Goal: Information Seeking & Learning: Learn about a topic

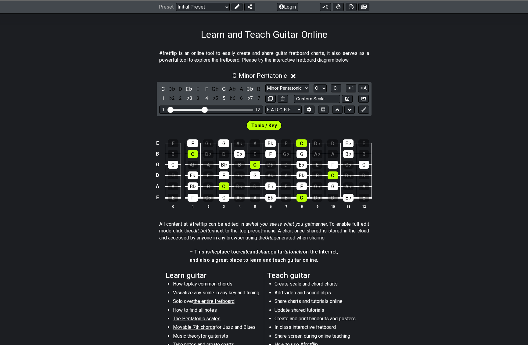
scroll to position [64, 0]
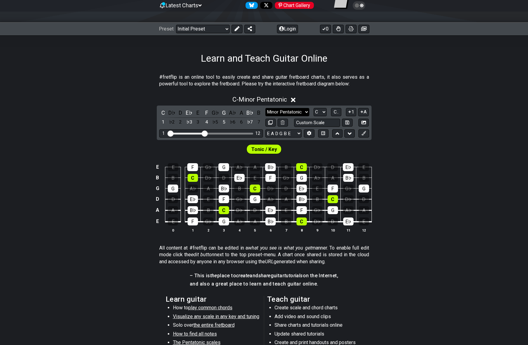
click at [285, 111] on select "Minor Pentatonic Click to edit Minor Pentatonic Major Pentatonic Minor Blues Ma…" at bounding box center [288, 112] width 44 height 8
select select "Major Pentatonic"
click at [266, 108] on select "Minor Pentatonic Click to edit Minor Pentatonic Major Pentatonic Minor Blues Ma…" at bounding box center [288, 112] width 44 height 8
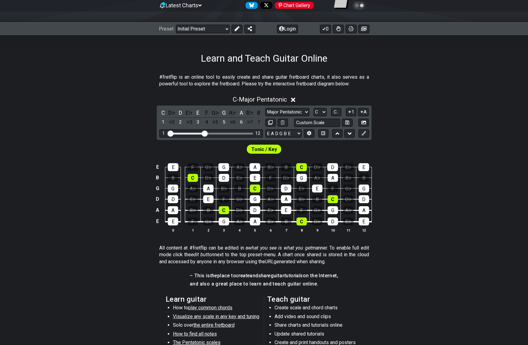
click at [268, 148] on span "Tonic / Key" at bounding box center [265, 149] width 26 height 9
click at [283, 135] on select "E A D G B E E A D G B E E A D G B E B E A D F♯ B A D G C E A D A D G B E E♭ A♭ …" at bounding box center [284, 133] width 36 height 8
click at [175, 166] on div "E" at bounding box center [173, 167] width 11 height 8
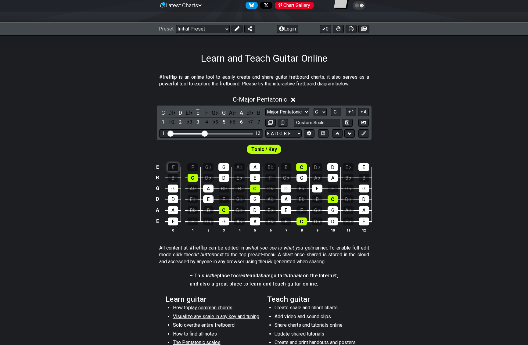
click at [175, 166] on div "E" at bounding box center [173, 167] width 11 height 8
click at [172, 221] on div "E" at bounding box center [173, 222] width 10 height 8
click at [173, 208] on div "A" at bounding box center [173, 210] width 10 height 8
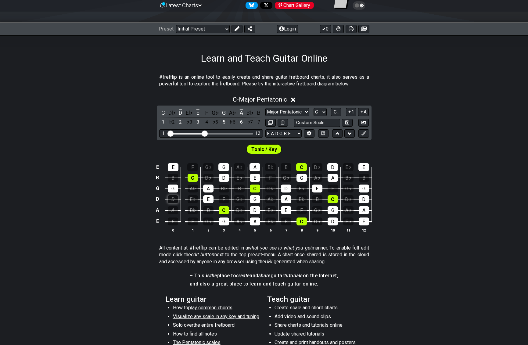
click at [176, 200] on div "D" at bounding box center [173, 199] width 10 height 8
drag, startPoint x: 173, startPoint y: 189, endPoint x: 172, endPoint y: 178, distance: 10.7
click at [173, 187] on div "G" at bounding box center [173, 189] width 10 height 8
click at [172, 166] on div "E" at bounding box center [173, 167] width 11 height 8
click at [172, 168] on div "E" at bounding box center [173, 167] width 11 height 8
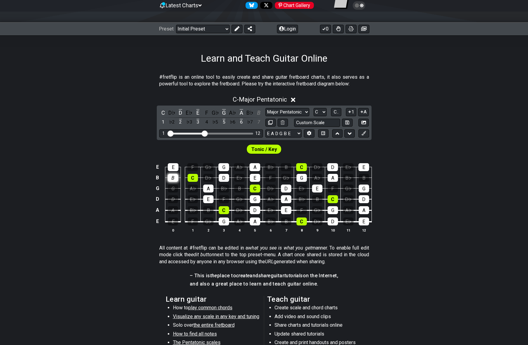
click at [172, 180] on div "B" at bounding box center [173, 178] width 10 height 8
click at [172, 187] on div "G" at bounding box center [173, 189] width 10 height 8
drag, startPoint x: 172, startPoint y: 200, endPoint x: 171, endPoint y: 203, distance: 3.2
click at [171, 200] on div "D" at bounding box center [173, 199] width 10 height 8
click at [169, 212] on div "A" at bounding box center [173, 210] width 10 height 8
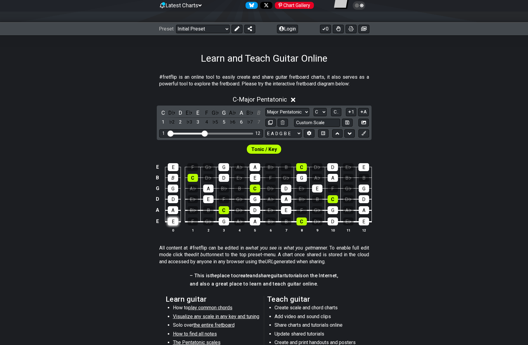
click at [171, 225] on div "E" at bounding box center [173, 222] width 10 height 8
click at [171, 221] on div "E" at bounding box center [173, 222] width 10 height 8
click at [268, 147] on span "Tonic / Key" at bounding box center [265, 149] width 26 height 9
drag, startPoint x: 207, startPoint y: 133, endPoint x: 259, endPoint y: 135, distance: 52.3
click at [255, 133] on input "Visible fret range" at bounding box center [211, 133] width 87 height 0
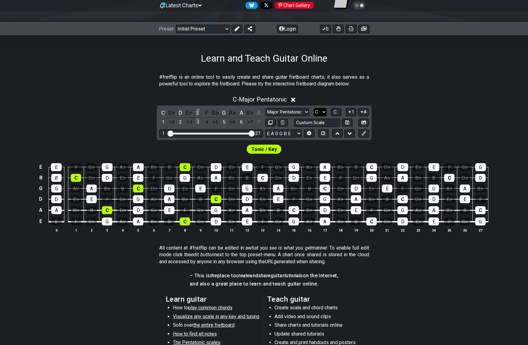
click at [323, 113] on select "A♭ A A♯ B♭ B C C♯ D♭ D D♯ E♭ E F F♯ G♭ G G♯" at bounding box center [320, 112] width 13 height 8
select select "E"
click at [314, 108] on select "A♭ A A♯ B♭ B C C♯ D♭ D D♯ E♭ E F F♯ G♭ G G♯" at bounding box center [320, 112] width 13 height 8
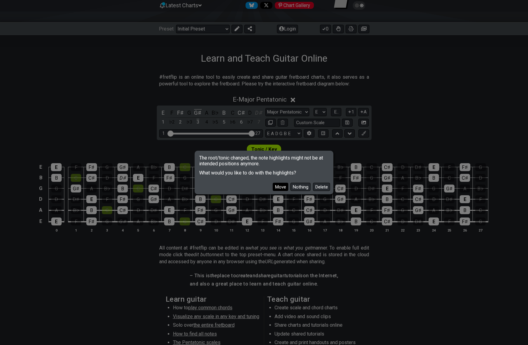
click at [279, 187] on button "Move" at bounding box center [281, 187] width 16 height 8
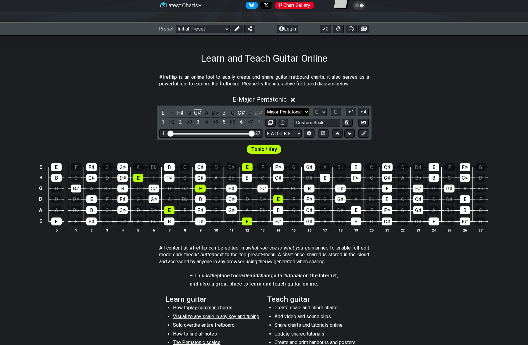
click at [285, 110] on select "Minor Pentatonic Click to edit Minor Pentatonic Major Pentatonic Minor Blues Ma…" at bounding box center [288, 112] width 44 height 8
select select "Minor Pentatonic"
click at [266, 108] on select "Minor Pentatonic Click to edit Minor Pentatonic Major Pentatonic Minor Blues Ma…" at bounding box center [288, 112] width 44 height 8
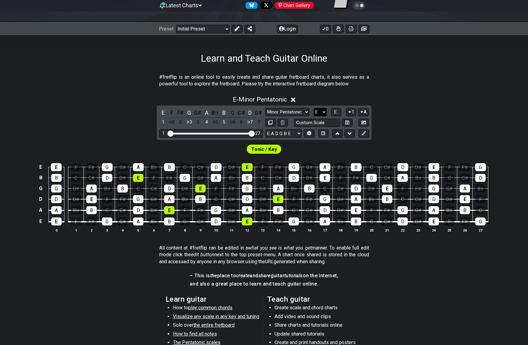
click at [322, 110] on select "A♭ A A♯ B♭ B C C♯ D♭ D D♯ E♭ E F F♯ G♭ G G♯" at bounding box center [320, 112] width 13 height 8
select select "A"
click at [314, 108] on select "A♭ A A♯ B♭ B C C♯ D♭ D D♯ E♭ E F F♯ G♭ G G♯" at bounding box center [320, 112] width 13 height 8
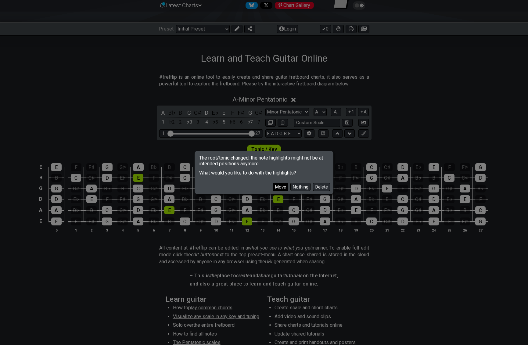
click at [281, 186] on button "Move" at bounding box center [281, 187] width 16 height 8
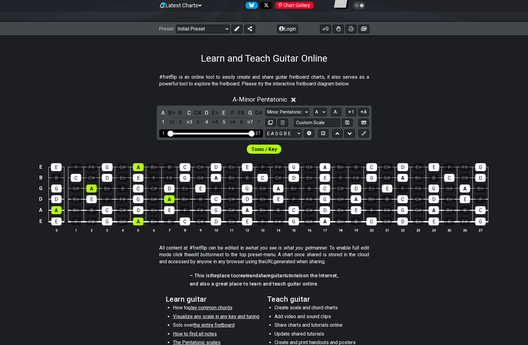
click at [211, 133] on div "Visible fret range" at bounding box center [211, 134] width 85 height 2
drag, startPoint x: 253, startPoint y: 132, endPoint x: 230, endPoint y: 131, distance: 22.9
click at [230, 133] on input "Visible fret range" at bounding box center [211, 133] width 87 height 0
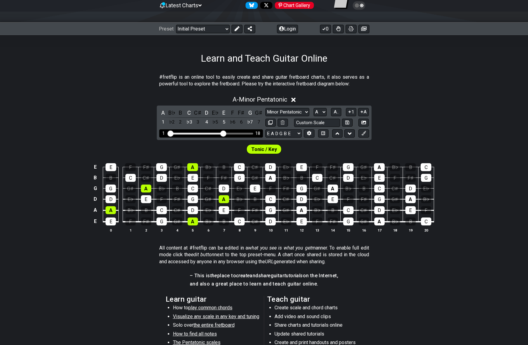
drag, startPoint x: 230, startPoint y: 131, endPoint x: 223, endPoint y: 132, distance: 7.5
click at [223, 133] on input "Visible fret range" at bounding box center [211, 133] width 87 height 0
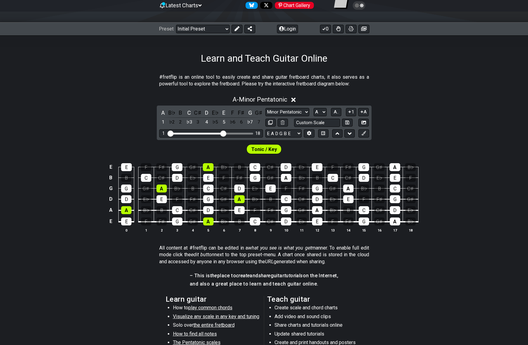
drag, startPoint x: 484, startPoint y: 184, endPoint x: 479, endPoint y: 169, distance: 15.8
click at [213, 29] on select "Welcome to #fretflip! Initial Preset Custom Preset Minor Pentatonic Major Penta…" at bounding box center [203, 29] width 54 height 9
click at [176, 25] on select "Welcome to #fretflip! Initial Preset Custom Preset Minor Pentatonic Major Penta…" at bounding box center [203, 29] width 54 height 9
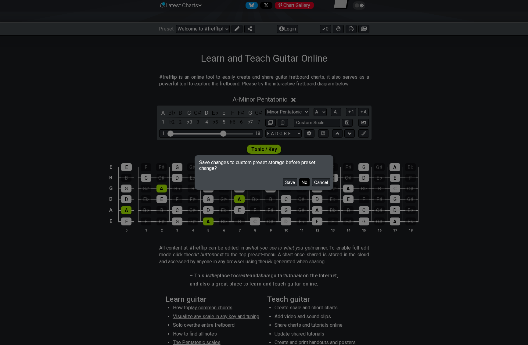
click at [306, 181] on button "No" at bounding box center [304, 182] width 10 height 8
select select "/minor-pentatonic"
select select "C"
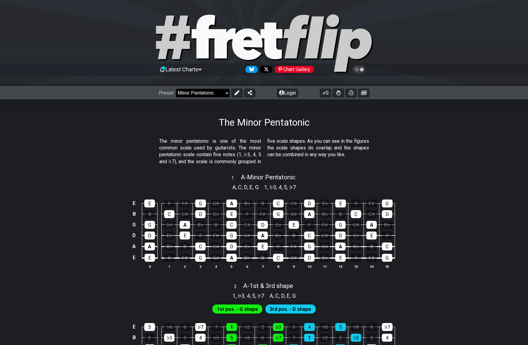
click at [203, 97] on select "Welcome to #fretflip! Initial Preset Custom Preset Minor Pentatonic Major Penta…" at bounding box center [203, 93] width 54 height 9
click at [176, 89] on select "Welcome to #fretflip! Initial Preset Custom Preset Minor Pentatonic Major Penta…" at bounding box center [203, 93] width 54 height 9
select select "/3nps-caged-shapes"
select select "A"
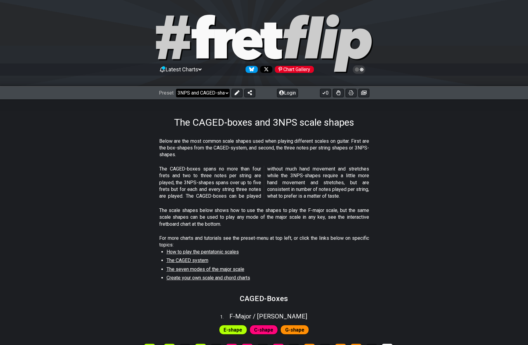
click at [205, 92] on select "Welcome to #fretflip! Initial Preset Custom Preset Minor Pentatonic Major Penta…" at bounding box center [203, 93] width 54 height 9
click at [176, 89] on select "Welcome to #fretflip! Initial Preset Custom Preset Minor Pentatonic Major Penta…" at bounding box center [203, 93] width 54 height 9
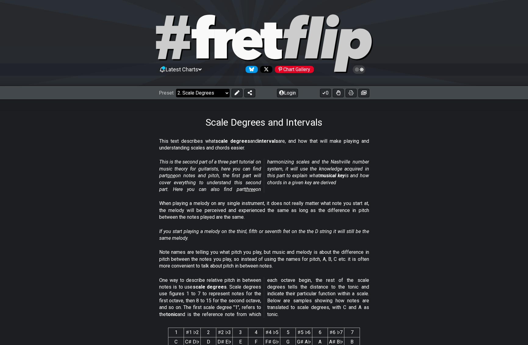
click at [211, 96] on select "Welcome to #fretflip! Initial Preset Custom Preset Minor Pentatonic Major Penta…" at bounding box center [203, 93] width 54 height 9
click at [176, 89] on select "Welcome to #fretflip! Initial Preset Custom Preset Minor Pentatonic Major Penta…" at bounding box center [203, 93] width 54 height 9
select select "/how-to-solo"
select select "C"
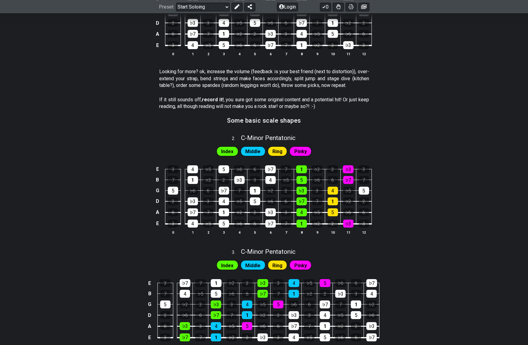
scroll to position [250, 0]
click at [287, 122] on h3 "Some basic scale shapes" at bounding box center [264, 120] width 74 height 7
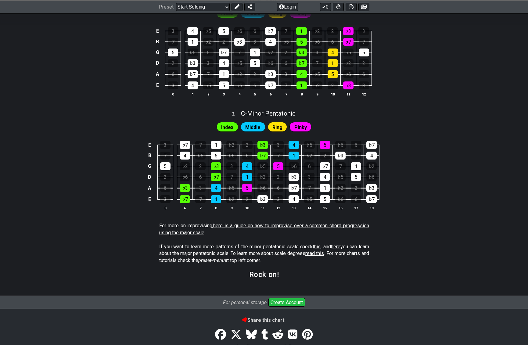
scroll to position [425, 0]
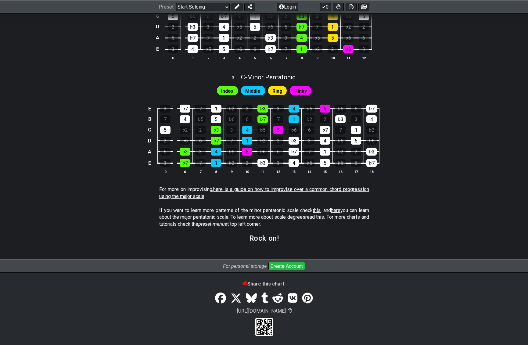
click at [317, 188] on link "here is a guide on how to improvise over a common chord progression using the m…" at bounding box center [264, 193] width 210 height 13
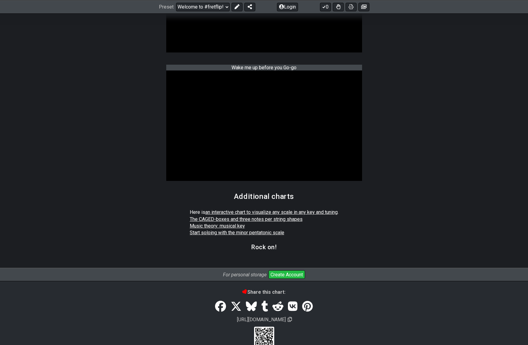
scroll to position [983, 0]
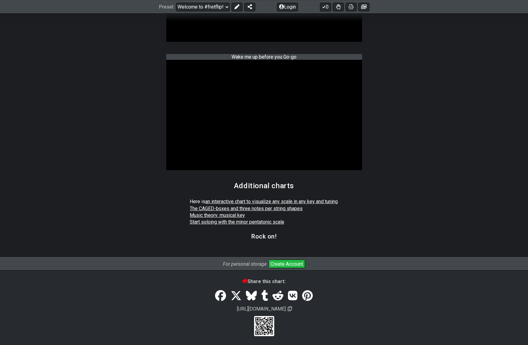
drag, startPoint x: 437, startPoint y: 172, endPoint x: 428, endPoint y: 172, distance: 8.6
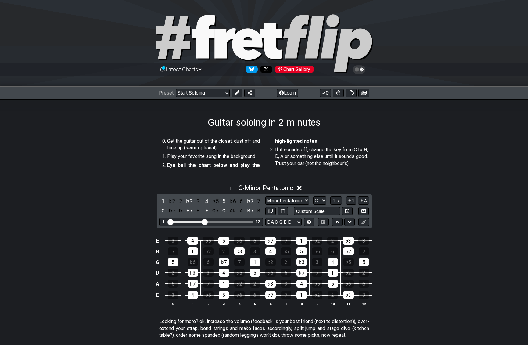
scroll to position [422, 0]
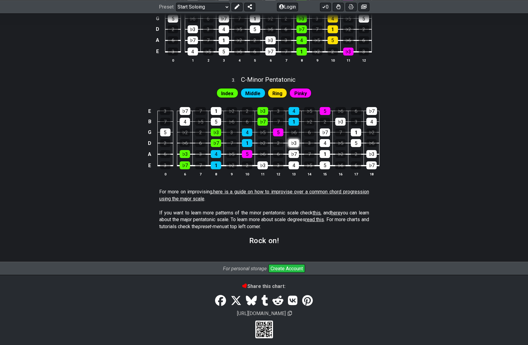
scroll to position [399, 0]
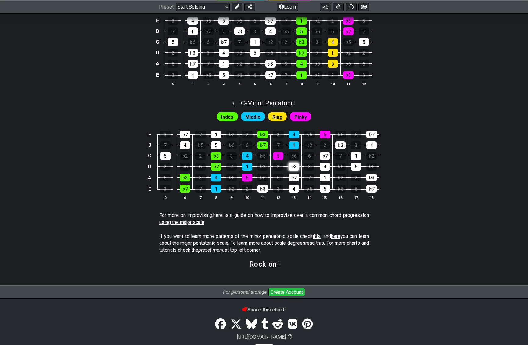
click at [296, 165] on tbody "E 3 ♭7 7 1 ♭2 2 ♭3 3 4 ♭5 5 ♭6 6 ♭7 B 7 4 ♭5 5 ♭6 6 ♭7 7 1 ♭2 2 ♭3 3 4 G 5 ♭2 2…" at bounding box center [263, 160] width 234 height 72
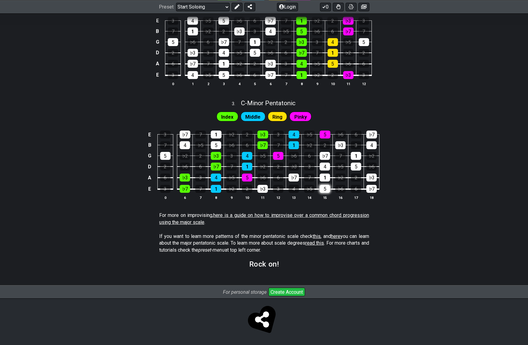
click at [327, 187] on div "5" at bounding box center [325, 189] width 10 height 8
click at [326, 193] on table "E 3 ♭7 7 1 ♭2 2 ♭3 3 4 ♭5 5 ♭6 6 ♭7 B 7 4 ♭5 5 ♭6 6 ♭7 7 1 ♭2 2 ♭3 3 4 G 5 ♭2 2…" at bounding box center [263, 160] width 234 height 72
click at [326, 189] on div "5" at bounding box center [325, 189] width 10 height 8
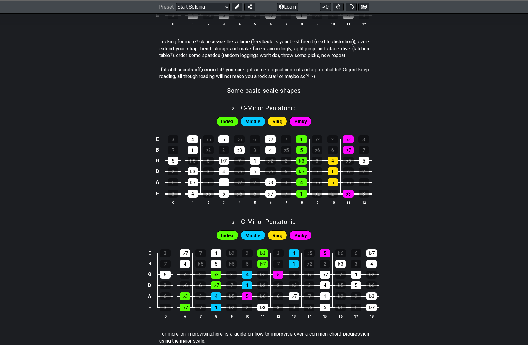
scroll to position [243, 0]
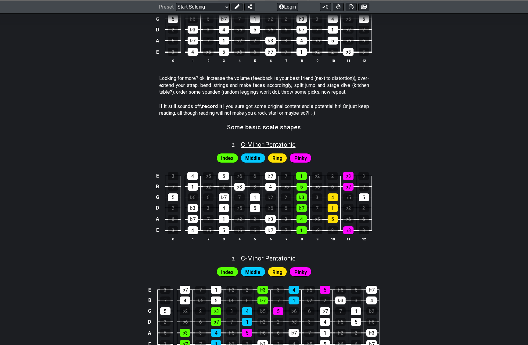
click at [252, 144] on span "C - Minor Pentatonic" at bounding box center [268, 144] width 55 height 7
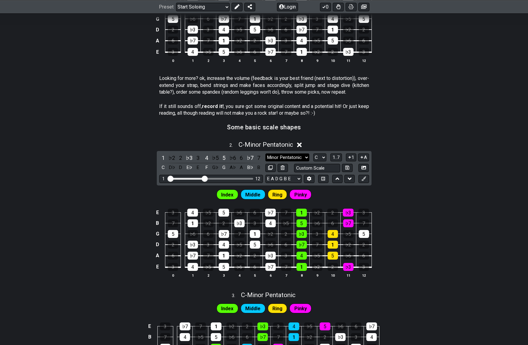
click at [302, 157] on select "Minor Pentatonic Root Minor Pentatonic Major Pentatonic Minor Blues Major Blues…" at bounding box center [288, 158] width 44 height 8
click at [266, 154] on select "Minor Pentatonic Root Minor Pentatonic Major Pentatonic Minor Blues Major Blues…" at bounding box center [288, 158] width 44 height 8
click at [321, 158] on select "A♭ A A♯ B♭ B C C♯ D♭ D D♯ E♭ E F F♯ G♭ G G♯" at bounding box center [320, 158] width 13 height 8
click at [314, 154] on select "A♭ A A♯ B♭ B C C♯ D♭ D D♯ E♭ E F F♯ G♭ G G♯" at bounding box center [320, 158] width 13 height 8
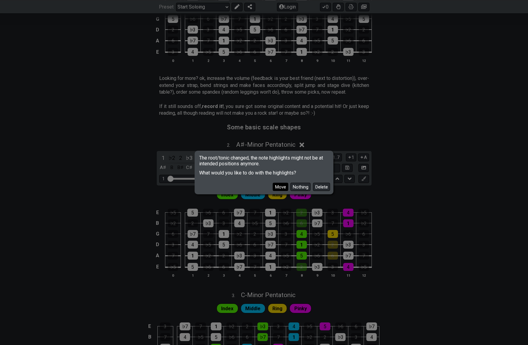
click at [281, 189] on button "Move" at bounding box center [281, 187] width 16 height 8
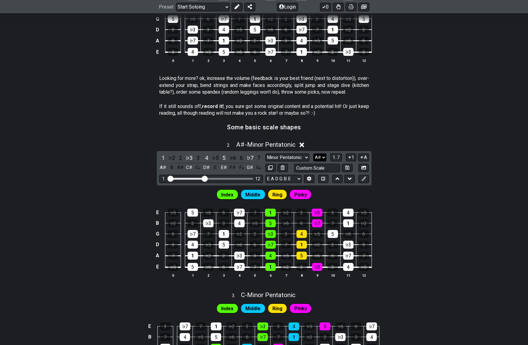
click at [320, 156] on select "A♭ A A♯ B♭ B C C♯ D♭ D D♯ E♭ E F F♯ G♭ G G♯" at bounding box center [320, 158] width 13 height 8
click at [314, 154] on select "A♭ A A♯ B♭ B C C♯ D♭ D D♯ E♭ E F F♯ G♭ G G♯" at bounding box center [320, 158] width 13 height 8
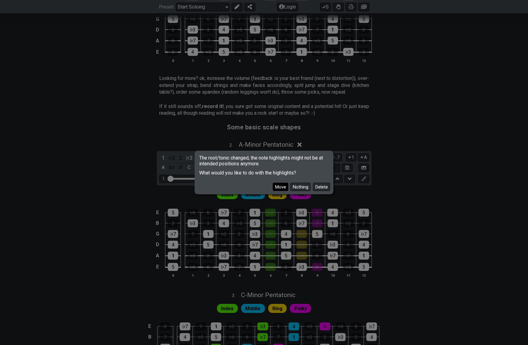
click at [284, 188] on button "Move" at bounding box center [281, 187] width 16 height 8
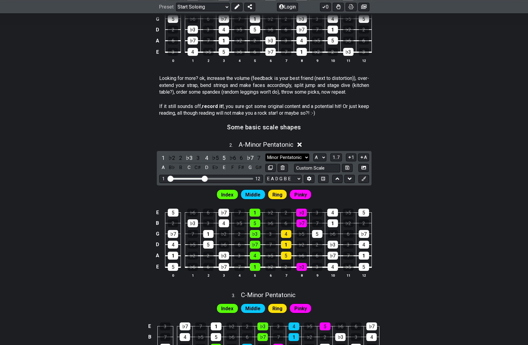
click at [306, 156] on select "Minor Pentatonic Root Minor Pentatonic Major Pentatonic Minor Blues Major Blues…" at bounding box center [288, 158] width 44 height 8
click at [266, 154] on select "Minor Pentatonic Root Minor Pentatonic Major Pentatonic Minor Blues Major Blues…" at bounding box center [288, 158] width 44 height 8
click at [321, 158] on select "A♭ A A♯ B♭ B C C♯ D♭ D D♯ E♭ E F F♯ G♭ G G♯" at bounding box center [320, 158] width 13 height 8
select select "G"
click at [314, 154] on select "A♭ A A♯ B♭ B C C♯ D♭ D D♯ E♭ E F F♯ G♭ G G♯" at bounding box center [320, 158] width 13 height 8
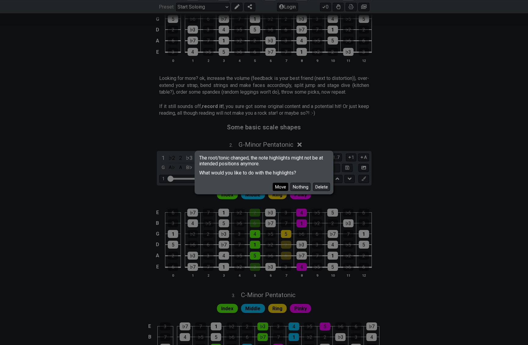
click at [278, 188] on button "Move" at bounding box center [281, 187] width 16 height 8
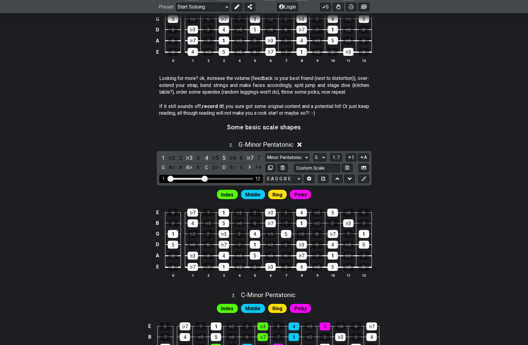
click at [229, 177] on div "1 12" at bounding box center [211, 179] width 104 height 8
click at [233, 178] on div "Visible fret range" at bounding box center [211, 179] width 85 height 2
click at [235, 178] on div "Visible fret range" at bounding box center [211, 179] width 85 height 2
drag, startPoint x: 205, startPoint y: 178, endPoint x: 230, endPoint y: 181, distance: 25.3
click at [230, 178] on input "Visible fret range" at bounding box center [211, 178] width 87 height 0
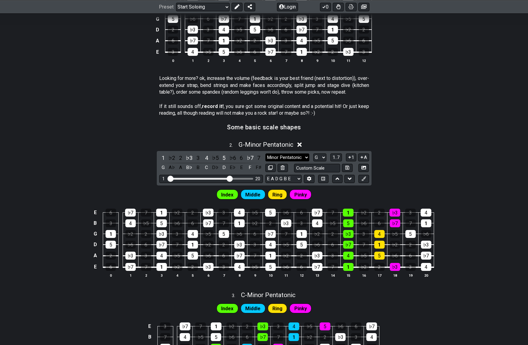
click at [294, 159] on select "Minor Pentatonic Root Minor Pentatonic Major Pentatonic Minor Blues Major Blues…" at bounding box center [288, 158] width 44 height 8
click at [266, 154] on select "Minor Pentatonic Root Minor Pentatonic Major Pentatonic Minor Blues Major Blues…" at bounding box center [288, 158] width 44 height 8
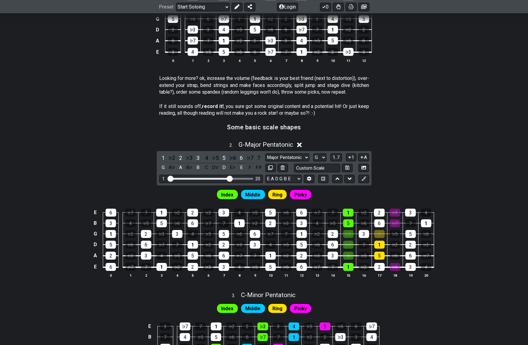
click at [465, 309] on div "Index Middle Ring Pinky" at bounding box center [264, 306] width 528 height 15
click at [293, 155] on select "Minor Pentatonic Root Minor Pentatonic Major Pentatonic Minor Blues Major Blues…" at bounding box center [288, 158] width 44 height 8
select select "Minor Blues"
click at [266, 154] on select "Minor Pentatonic Root Minor Pentatonic Major Pentatonic Minor Blues Major Blues…" at bounding box center [288, 158] width 44 height 8
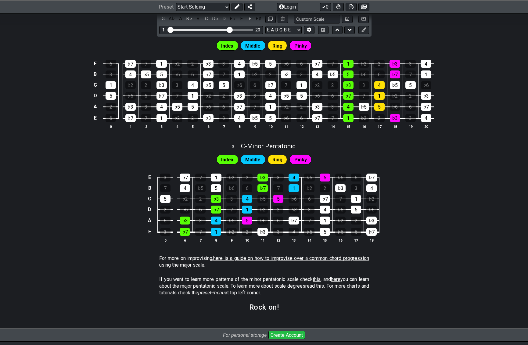
scroll to position [435, 0]
